Goal: Information Seeking & Learning: Learn about a topic

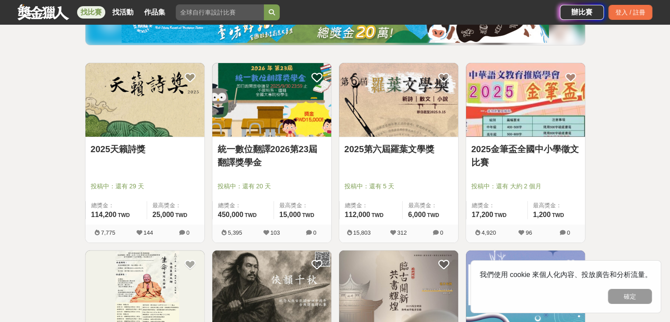
scroll to position [132, 0]
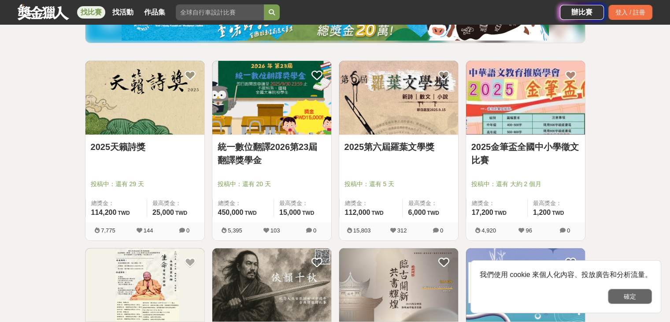
drag, startPoint x: 618, startPoint y: 290, endPoint x: 525, endPoint y: 151, distance: 167.2
click at [618, 290] on button "確定" at bounding box center [630, 296] width 44 height 15
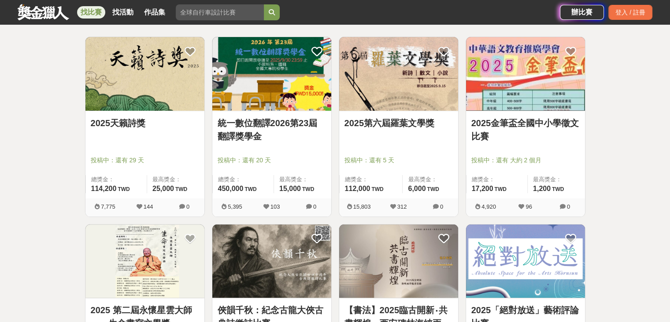
scroll to position [220, 0]
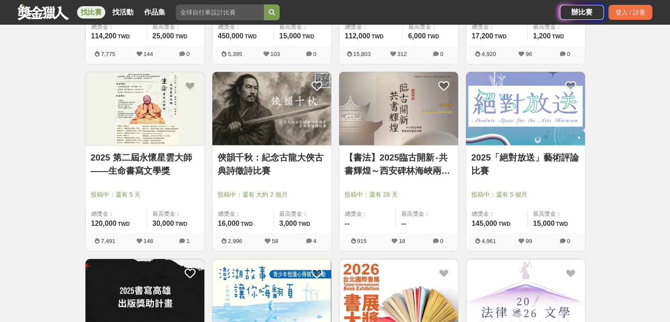
scroll to position [0, 0]
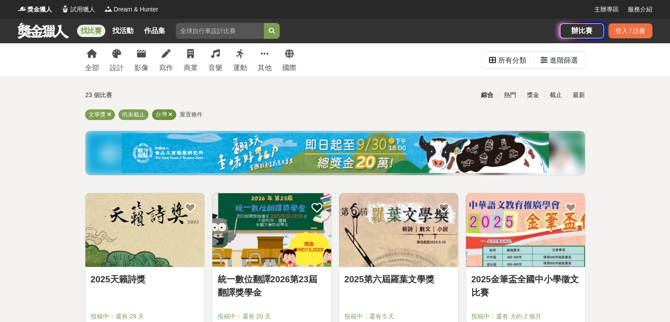
click at [170, 112] on icon at bounding box center [170, 115] width 4 height 6
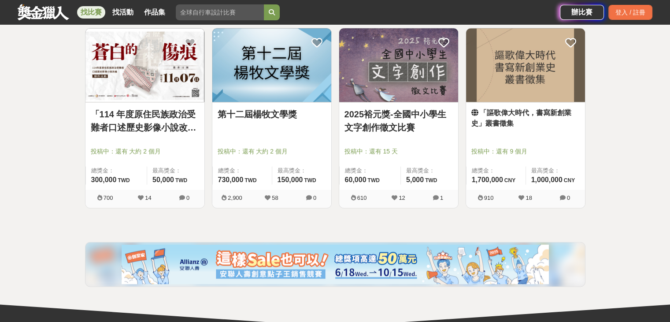
scroll to position [1102, 0]
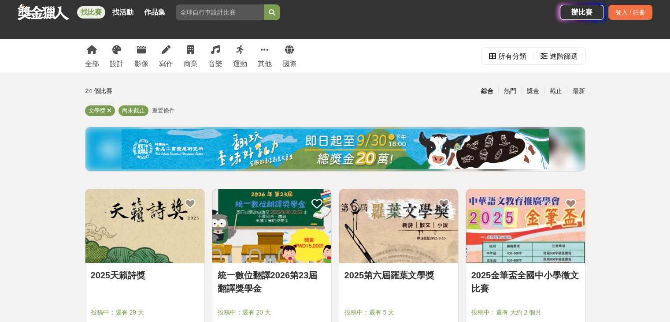
scroll to position [0, 0]
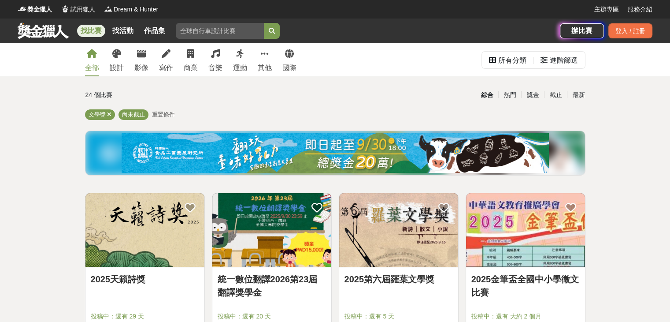
click at [95, 58] on link "全部" at bounding box center [92, 59] width 14 height 33
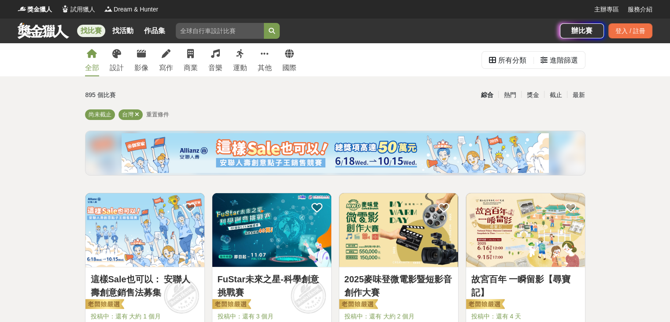
click at [157, 56] on div "全部 設計 影像 寫作 商業 音樂 運動 其他 國際" at bounding box center [191, 59] width 222 height 33
click at [165, 60] on link "寫作" at bounding box center [166, 59] width 14 height 33
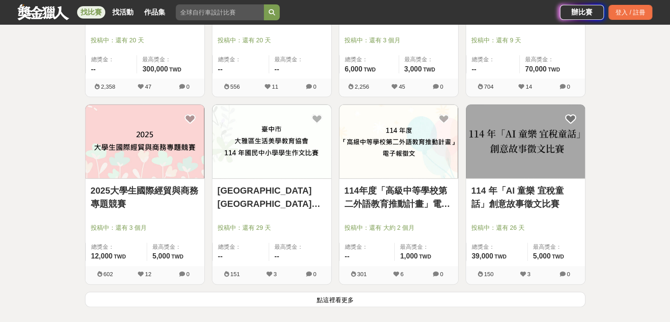
scroll to position [1058, 0]
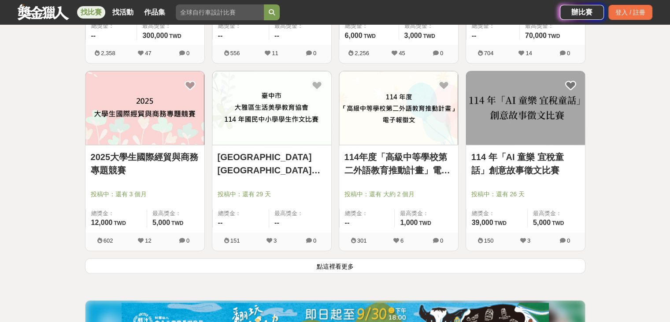
click at [335, 264] on button "點這裡看更多" at bounding box center [335, 265] width 501 height 15
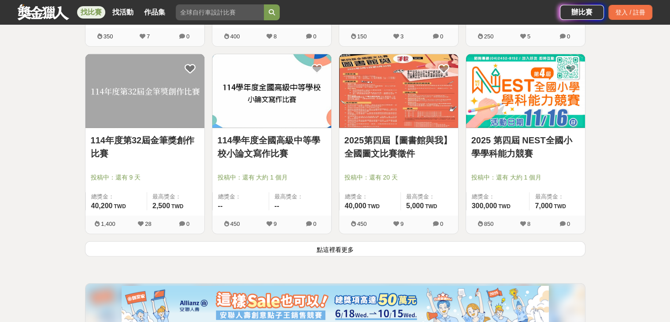
scroll to position [2204, 0]
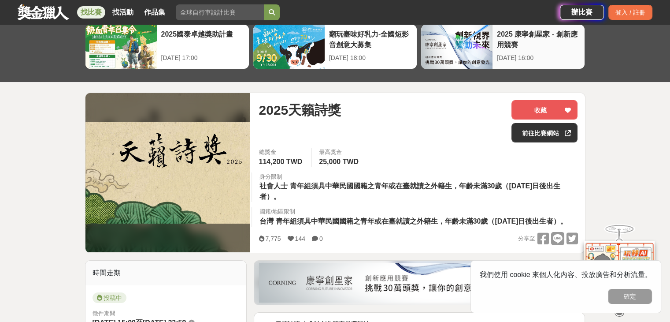
scroll to position [44, 0]
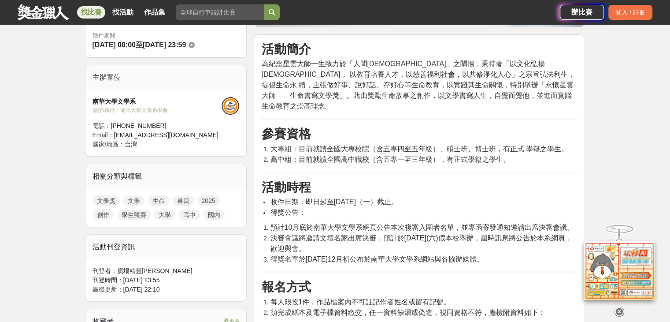
scroll to position [264, 0]
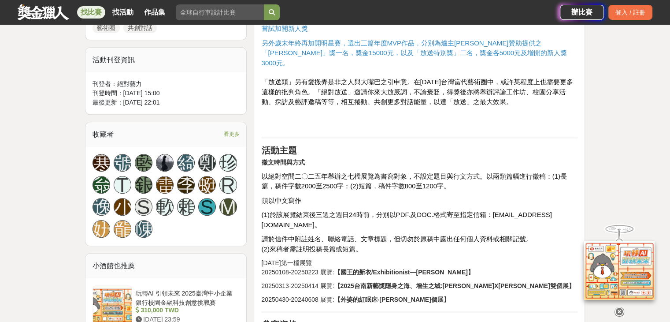
scroll to position [529, 0]
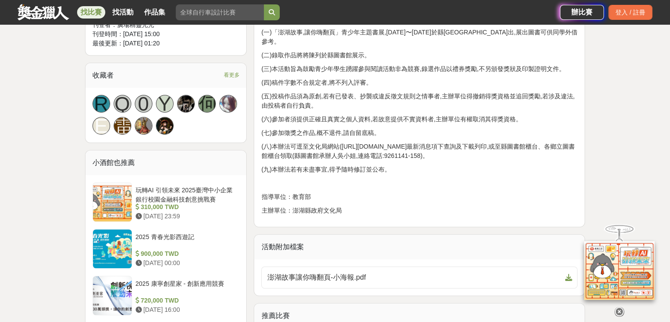
scroll to position [529, 0]
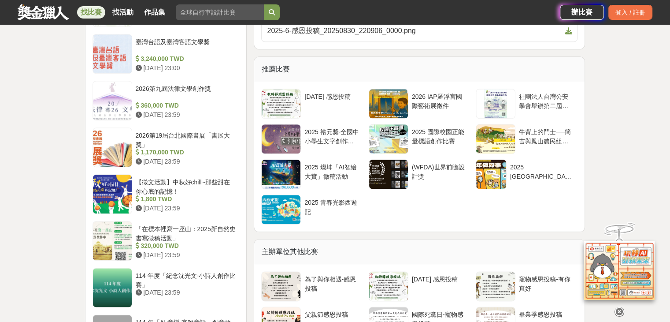
scroll to position [1014, 0]
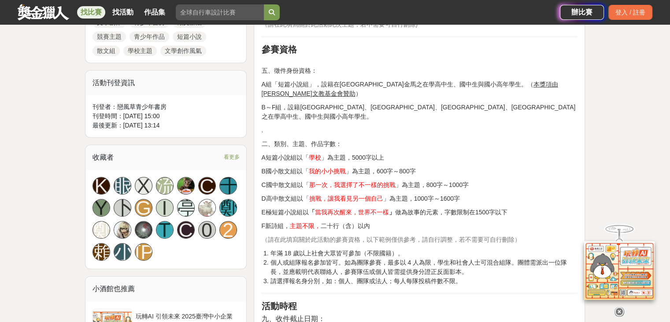
scroll to position [485, 0]
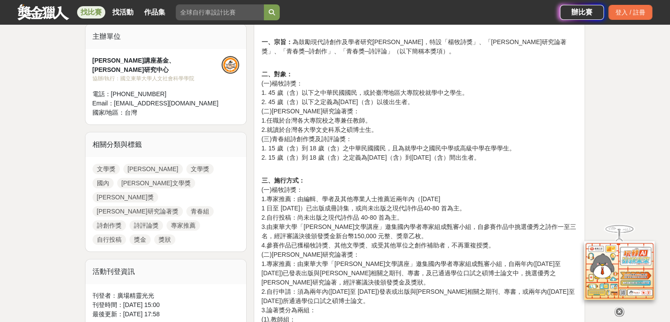
scroll to position [309, 0]
